Goal: Find specific page/section: Find specific page/section

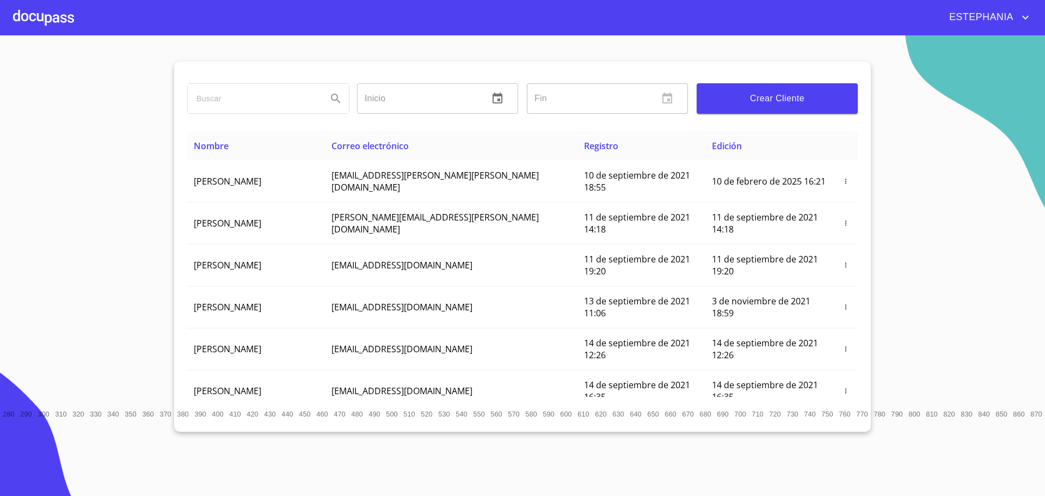
click at [283, 97] on input "search" at bounding box center [253, 98] width 131 height 29
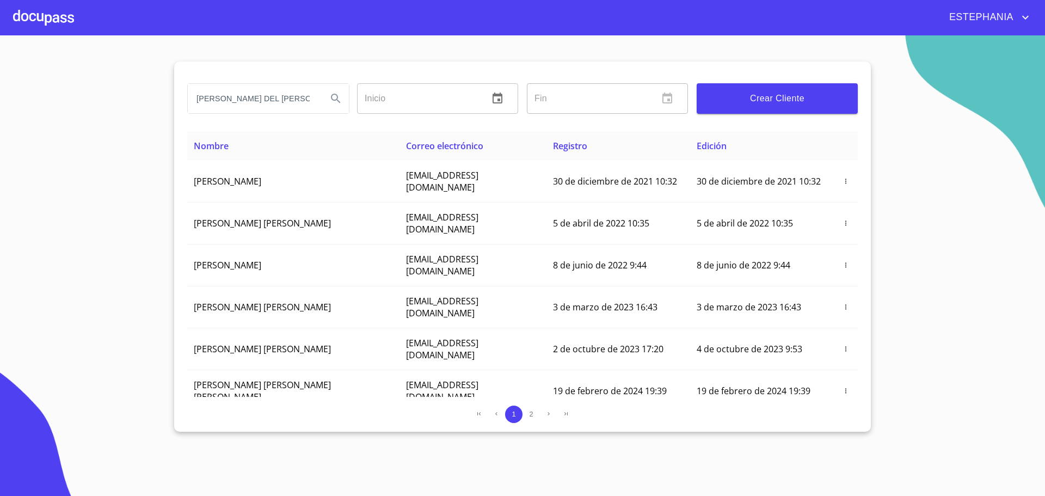
type input "[PERSON_NAME] DEL [PERSON_NAME]"
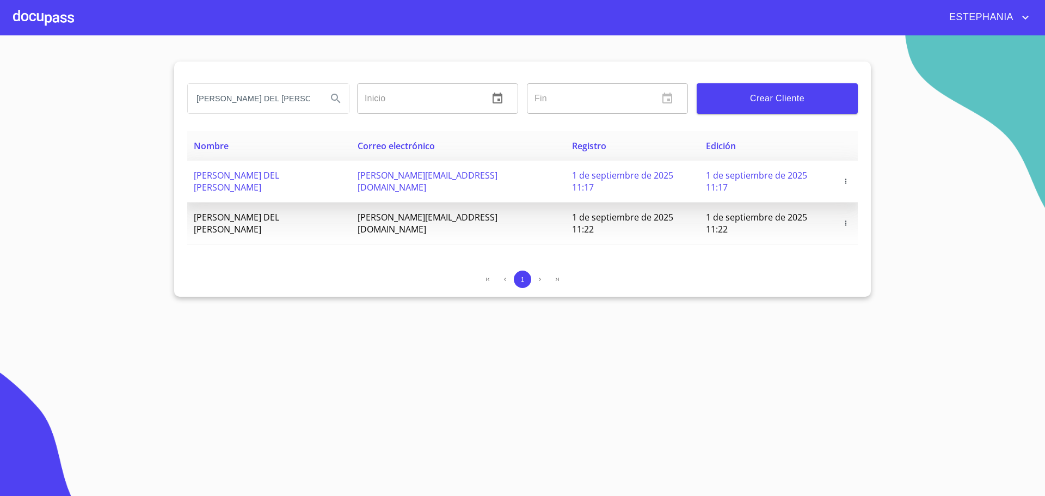
click at [279, 177] on span "[PERSON_NAME] DEL [PERSON_NAME]" at bounding box center [236, 181] width 85 height 24
click at [476, 182] on td "[PERSON_NAME][EMAIL_ADDRESS][DOMAIN_NAME]" at bounding box center [458, 182] width 215 height 42
click at [498, 174] on span "[PERSON_NAME][EMAIL_ADDRESS][DOMAIN_NAME]" at bounding box center [428, 181] width 140 height 24
click at [217, 172] on span "[PERSON_NAME] DEL [PERSON_NAME]" at bounding box center [236, 181] width 85 height 24
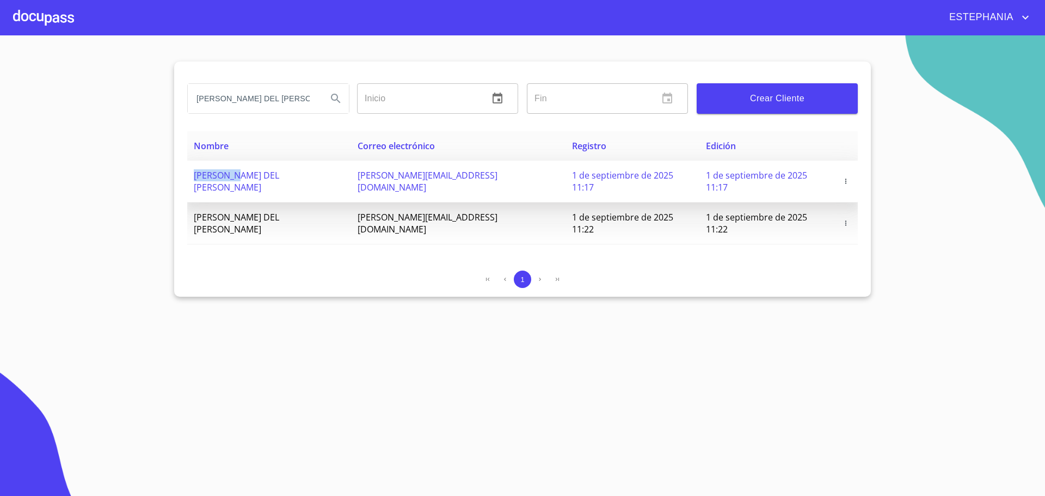
click at [217, 172] on span "[PERSON_NAME] DEL [PERSON_NAME]" at bounding box center [236, 181] width 85 height 24
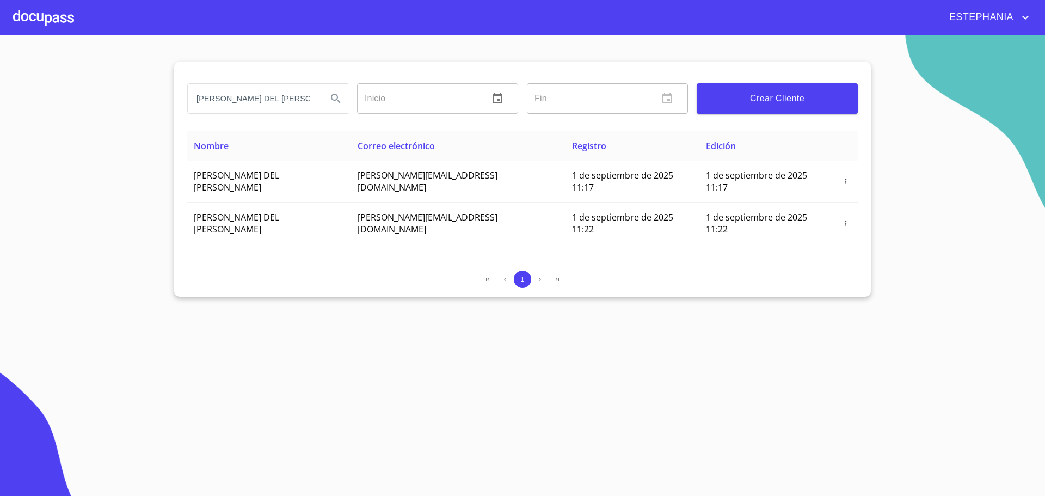
click at [41, 8] on div at bounding box center [43, 17] width 61 height 35
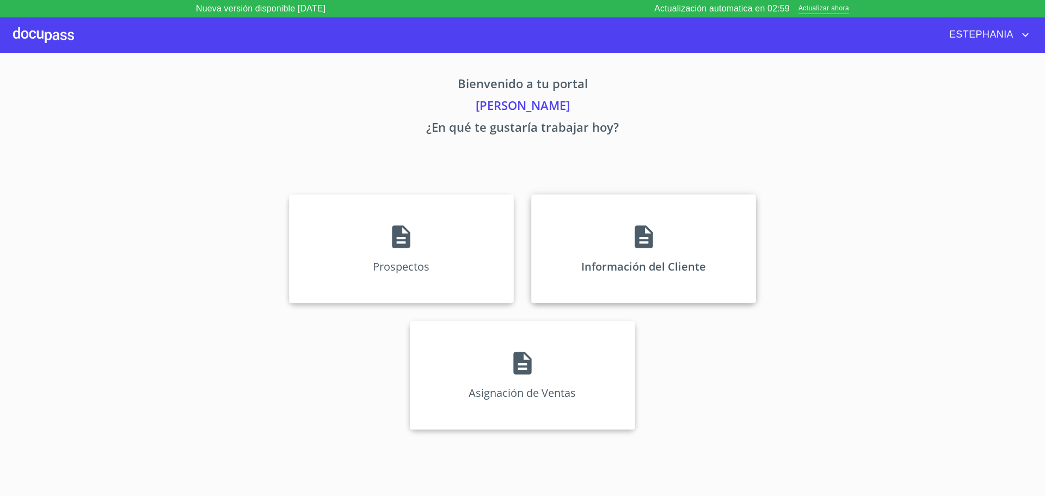
click at [578, 240] on div "Información del Cliente" at bounding box center [643, 248] width 225 height 109
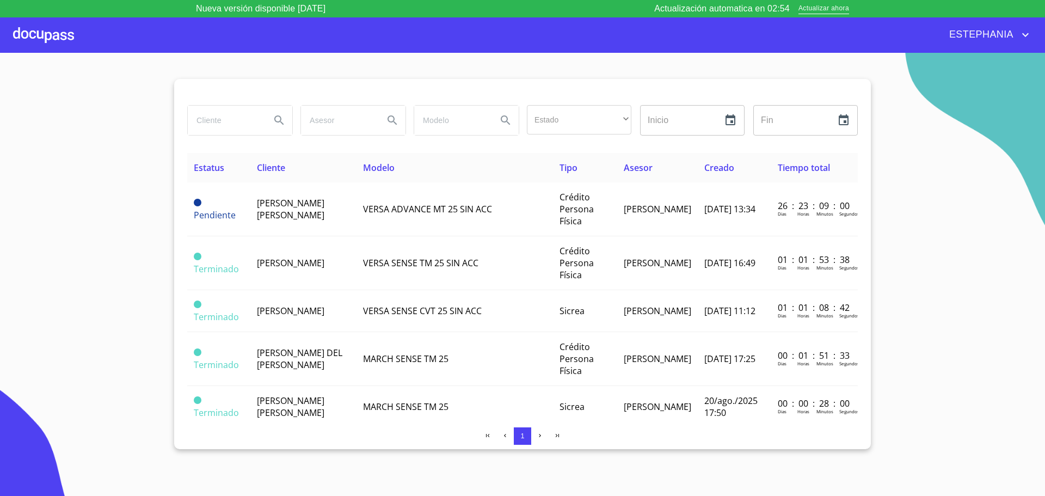
click at [237, 121] on input "search" at bounding box center [225, 120] width 74 height 29
type input "[PERSON_NAME] DEL [PERSON_NAME]"
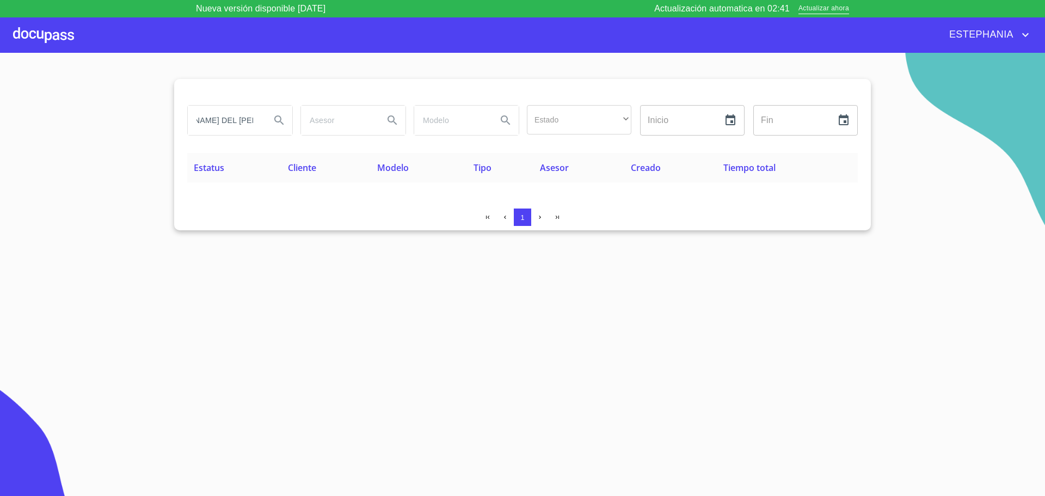
click at [275, 125] on icon "Search" at bounding box center [279, 120] width 13 height 13
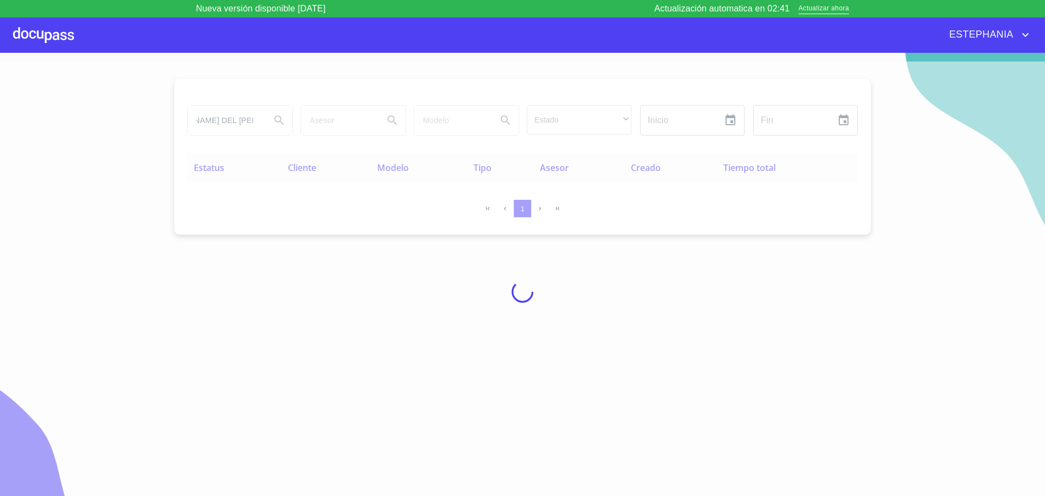
scroll to position [0, 0]
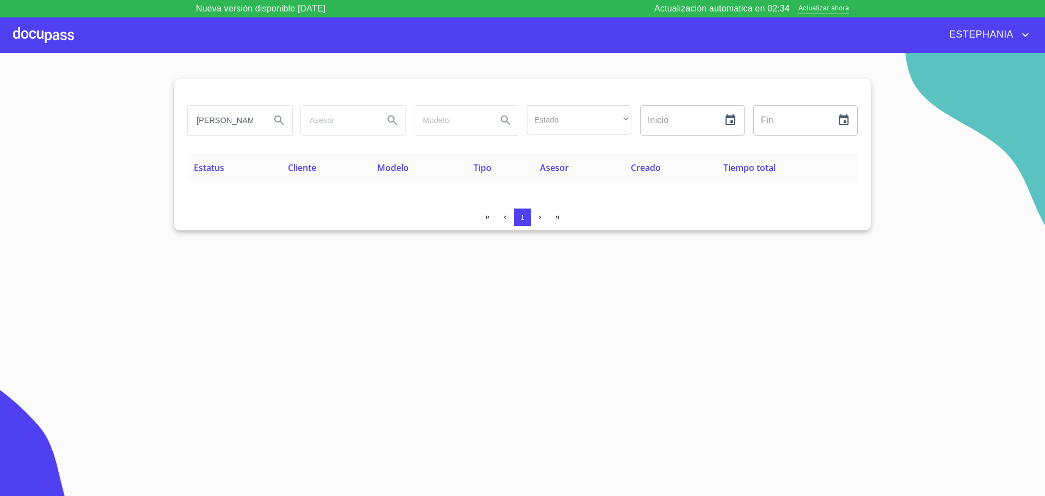
click at [32, 36] on div at bounding box center [43, 34] width 61 height 35
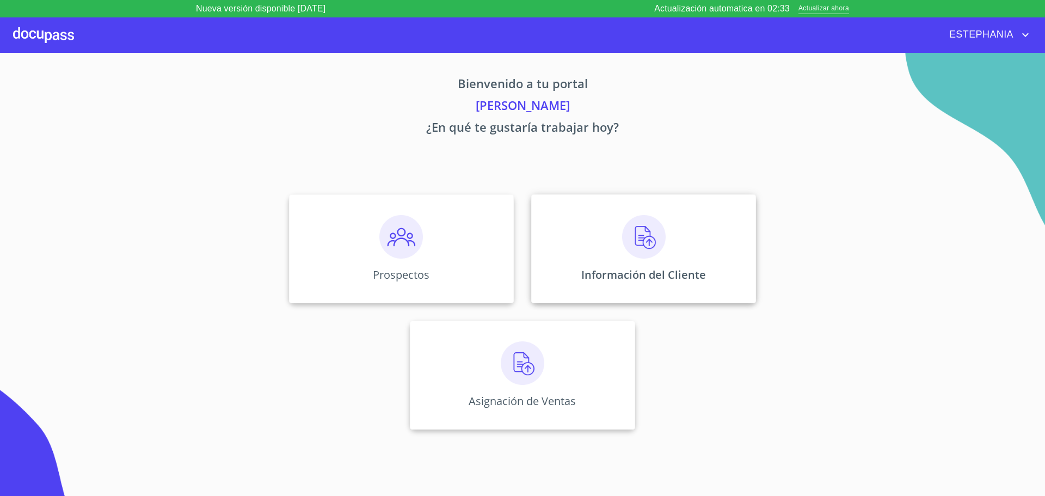
click at [640, 260] on div "Información del Cliente" at bounding box center [643, 248] width 225 height 109
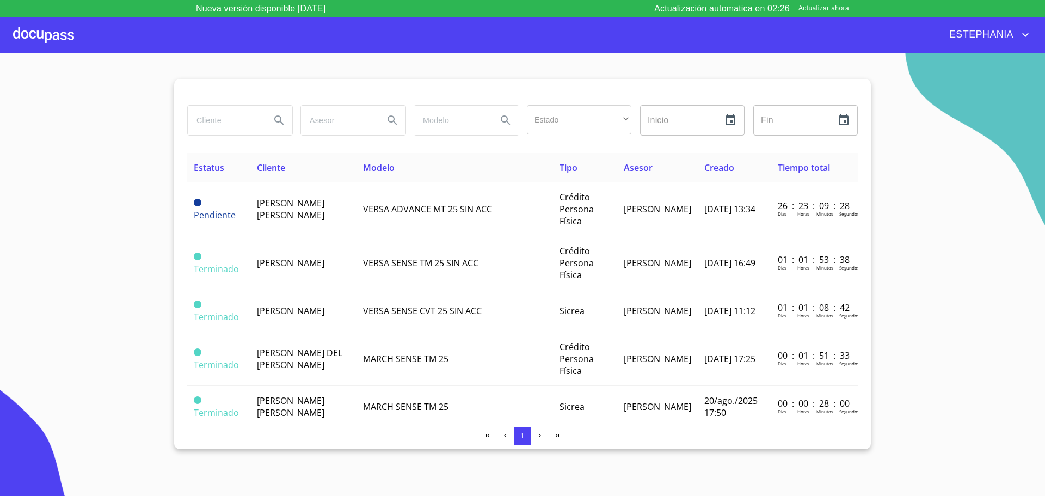
click at [213, 131] on input "search" at bounding box center [225, 120] width 74 height 29
type input "[PERSON_NAME] DEL [PERSON_NAME]"
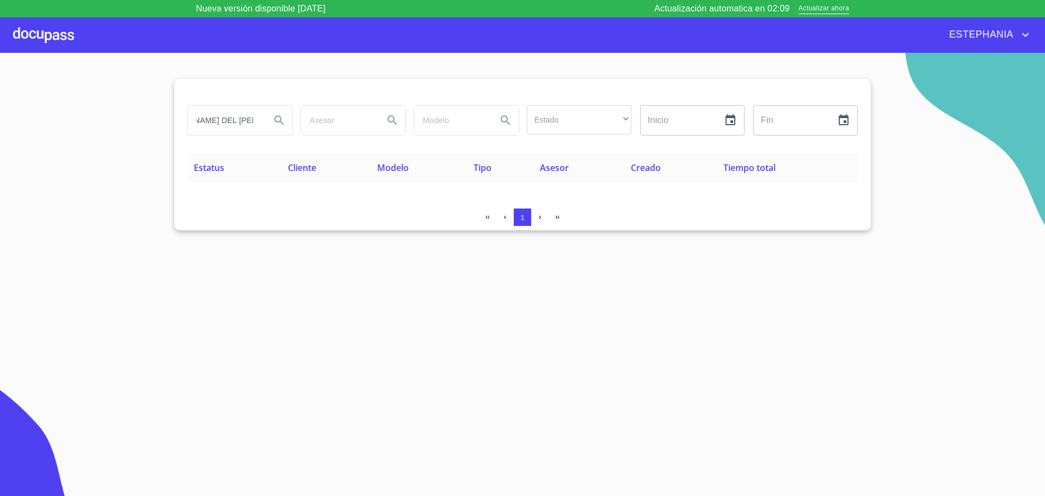
click at [63, 26] on div at bounding box center [43, 34] width 61 height 35
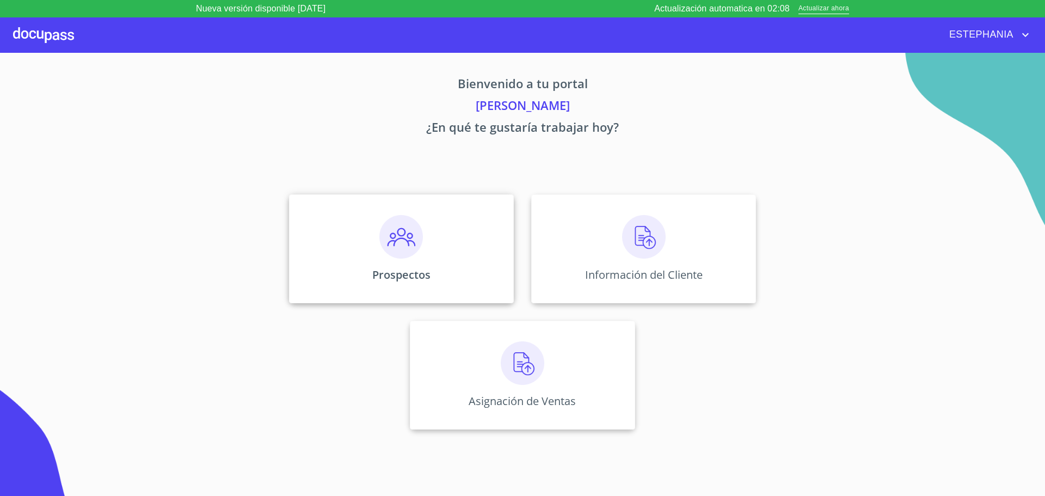
click at [371, 258] on div "Prospectos" at bounding box center [401, 248] width 225 height 109
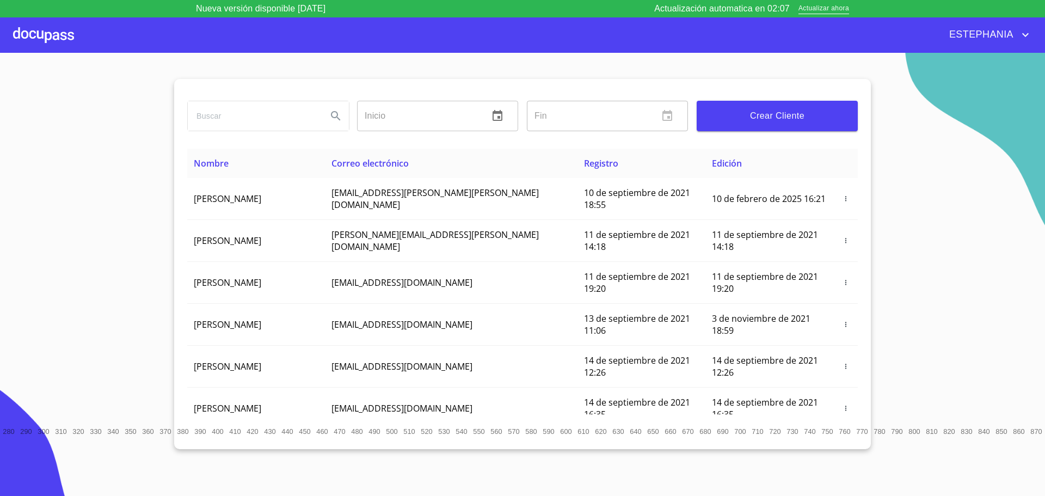
click at [234, 118] on input "search" at bounding box center [253, 115] width 131 height 29
type input "[PERSON_NAME] DEL [PERSON_NAME]"
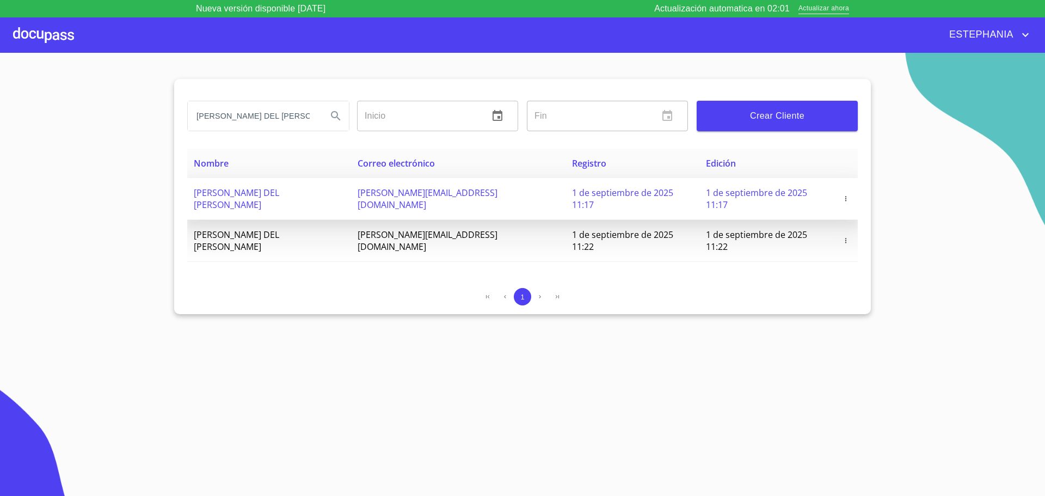
click at [249, 190] on span "[PERSON_NAME] DEL [PERSON_NAME]" at bounding box center [236, 199] width 85 height 24
click at [248, 190] on span "[PERSON_NAME] DEL [PERSON_NAME]" at bounding box center [236, 199] width 85 height 24
drag, startPoint x: 404, startPoint y: 192, endPoint x: 654, endPoint y: 200, distance: 250.1
click at [654, 200] on tr "[PERSON_NAME] DEL [PERSON_NAME] HERRERA [EMAIL_ADDRESS][DOMAIN_NAME] 1 de septi…" at bounding box center [522, 199] width 671 height 42
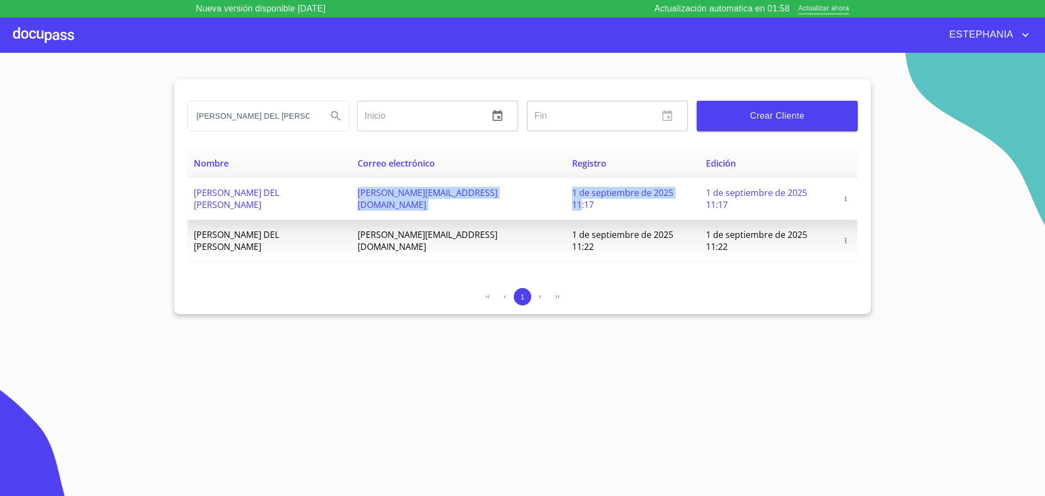
click at [504, 199] on td "[PERSON_NAME][EMAIL_ADDRESS][DOMAIN_NAME]" at bounding box center [458, 199] width 215 height 42
click at [498, 194] on span "[PERSON_NAME][EMAIL_ADDRESS][DOMAIN_NAME]" at bounding box center [428, 199] width 140 height 24
drag, startPoint x: 522, startPoint y: 193, endPoint x: 400, endPoint y: 193, distance: 122.0
click at [400, 193] on td "[PERSON_NAME][EMAIL_ADDRESS][DOMAIN_NAME]" at bounding box center [458, 199] width 215 height 42
copy span "[PERSON_NAME][EMAIL_ADDRESS][DOMAIN_NAME]"
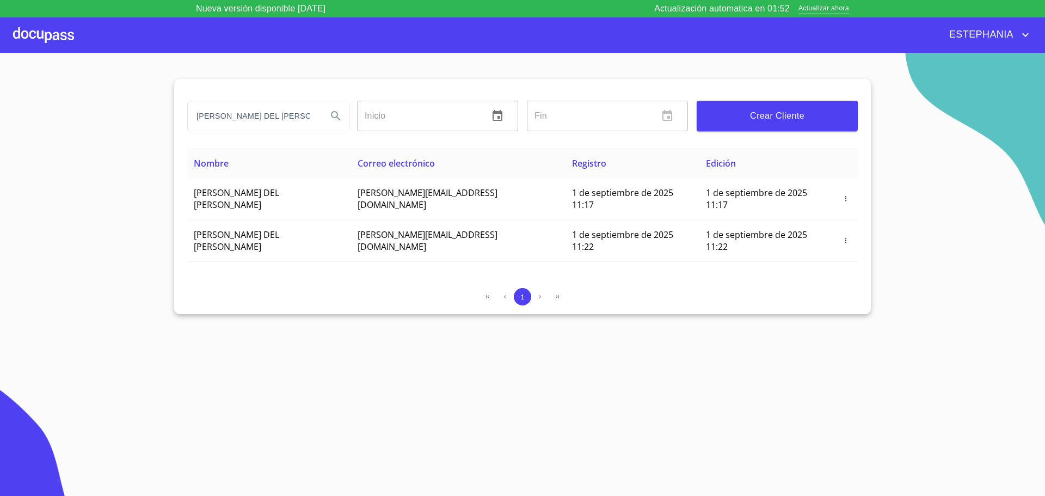
click at [29, 35] on div at bounding box center [43, 34] width 61 height 35
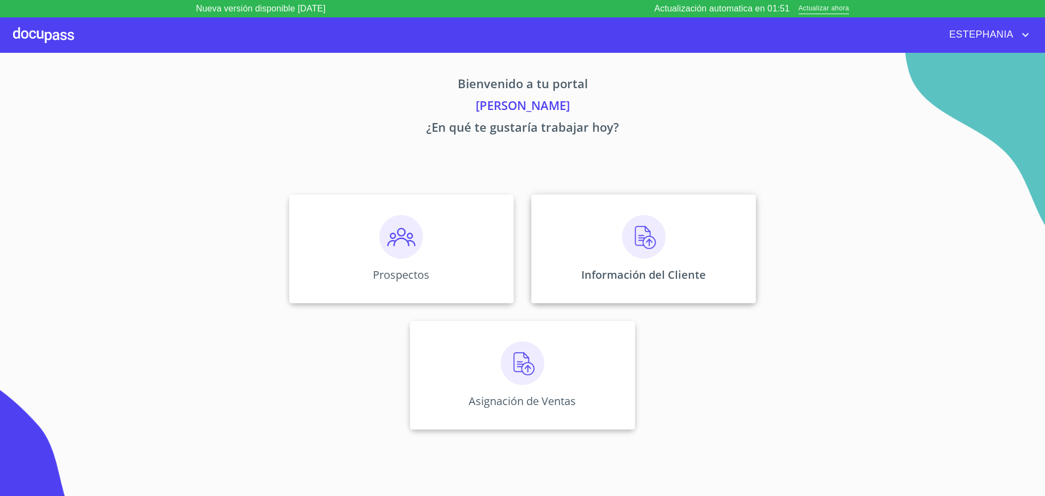
click at [706, 224] on div "Información del Cliente" at bounding box center [643, 248] width 225 height 109
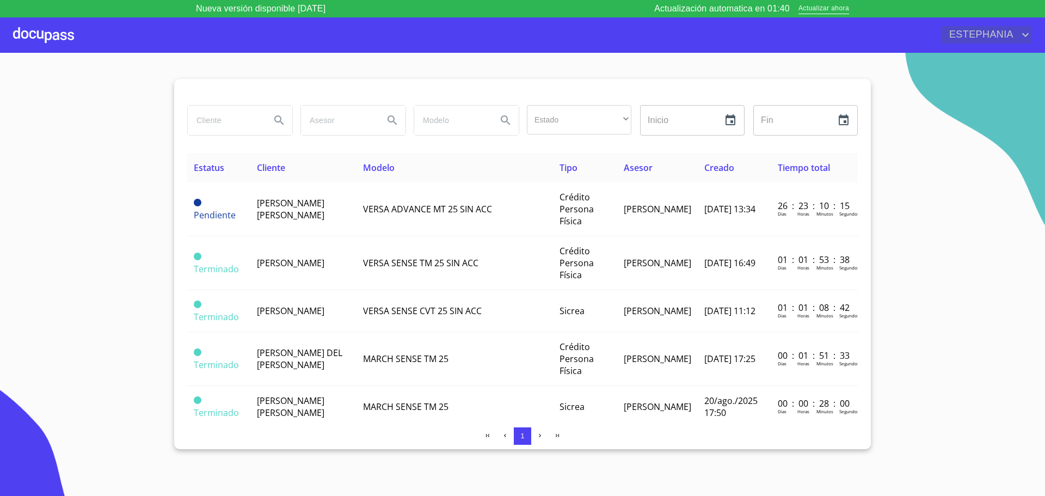
click at [996, 28] on span "ESTEPHANIA" at bounding box center [980, 34] width 78 height 17
click at [1032, 42] on li "Salir" at bounding box center [1014, 35] width 35 height 20
